Goal: Information Seeking & Learning: Learn about a topic

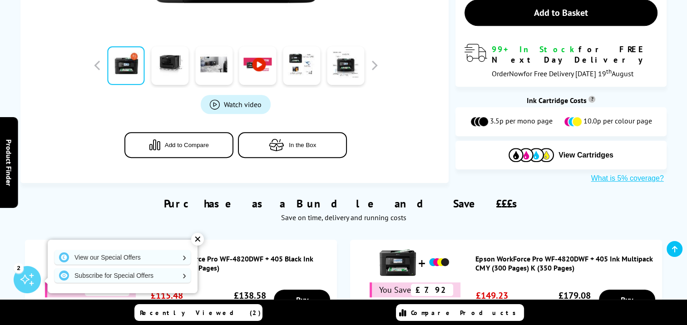
scroll to position [409, 0]
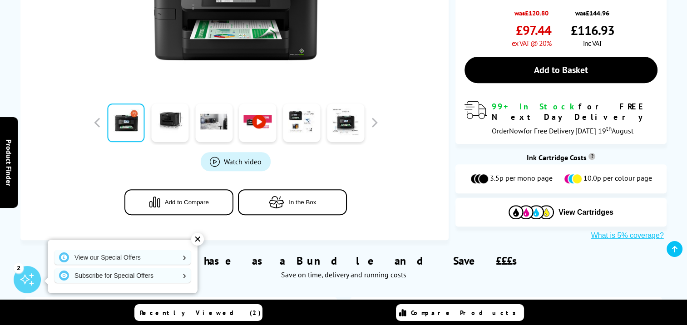
click at [323, 33] on span "Specification" at bounding box center [316, 34] width 71 height 8
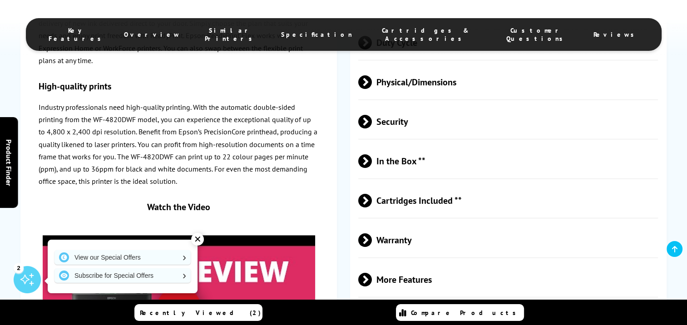
scroll to position [1946, 0]
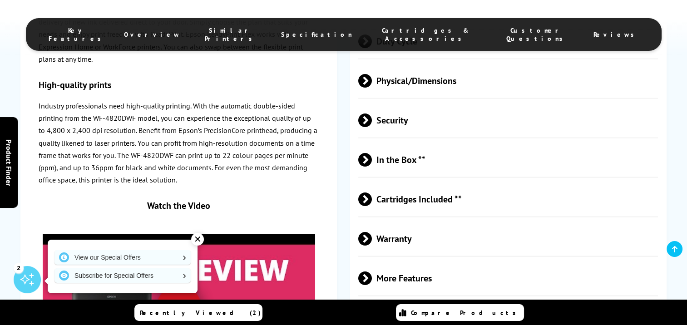
click at [372, 272] on span at bounding box center [372, 279] width 0 height 14
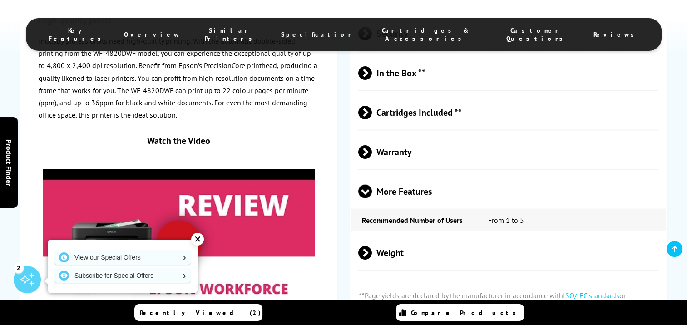
scroll to position [2036, 0]
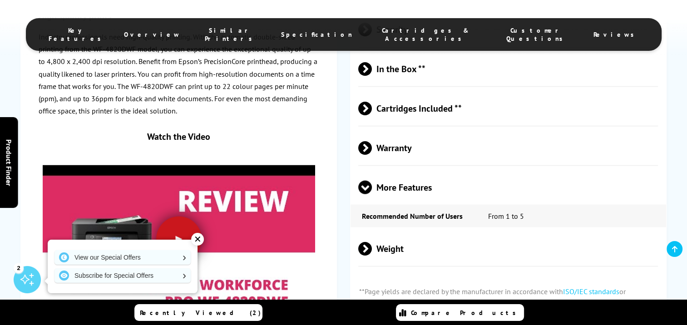
click at [188, 217] on div at bounding box center [178, 239] width 45 height 45
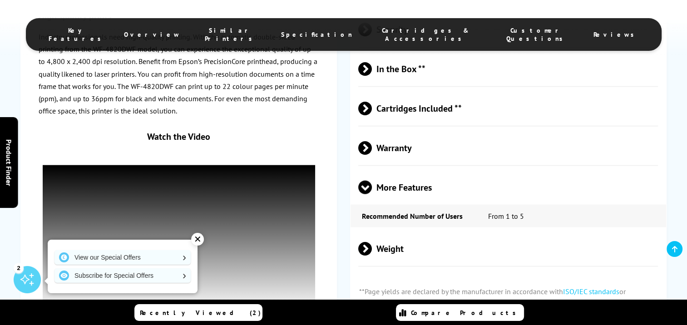
click at [198, 238] on div "✕" at bounding box center [197, 239] width 13 height 13
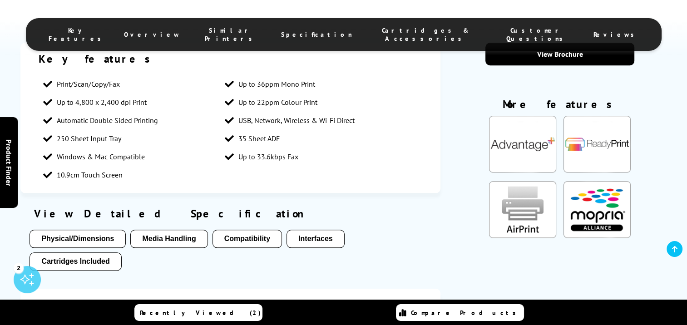
scroll to position [856, 0]
